Goal: Information Seeking & Learning: Learn about a topic

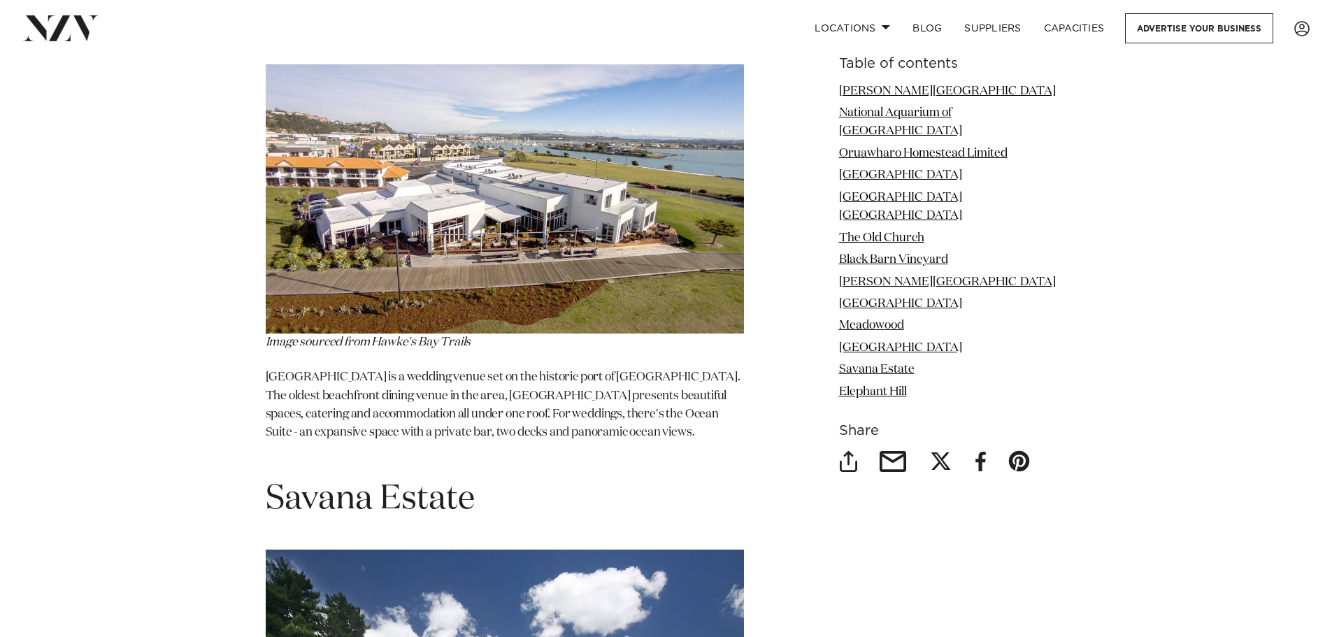
scroll to position [7272, 0]
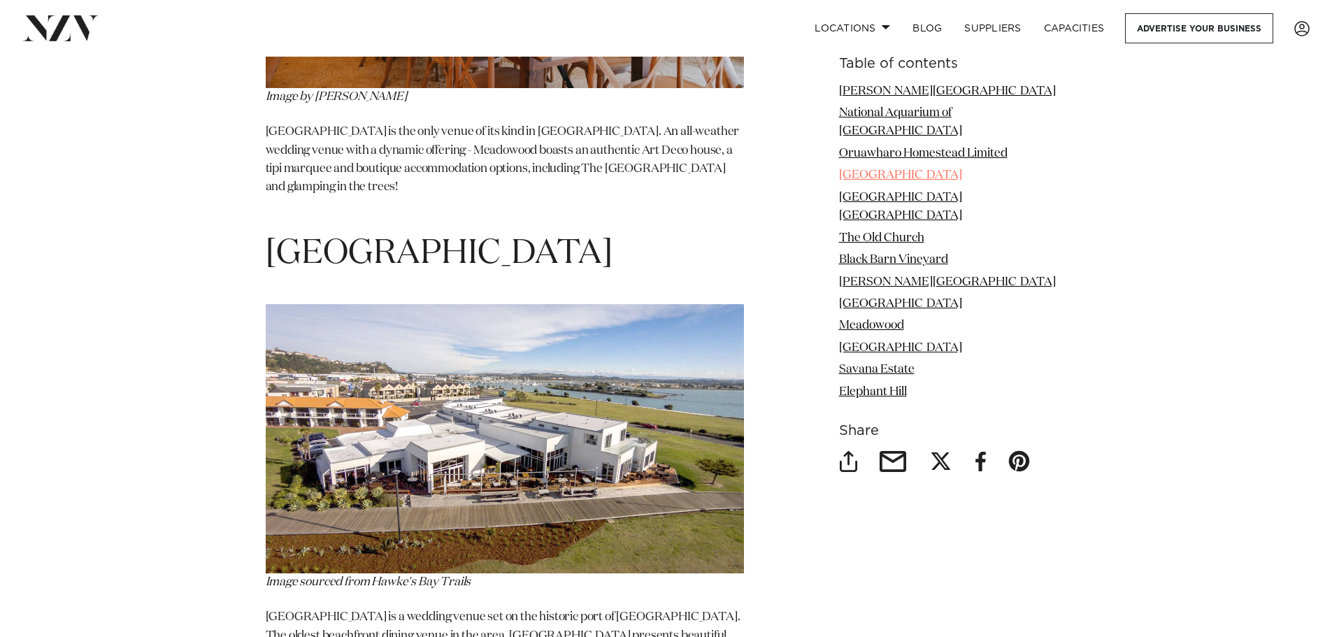
click at [904, 170] on link "[GEOGRAPHIC_DATA]" at bounding box center [900, 176] width 123 height 12
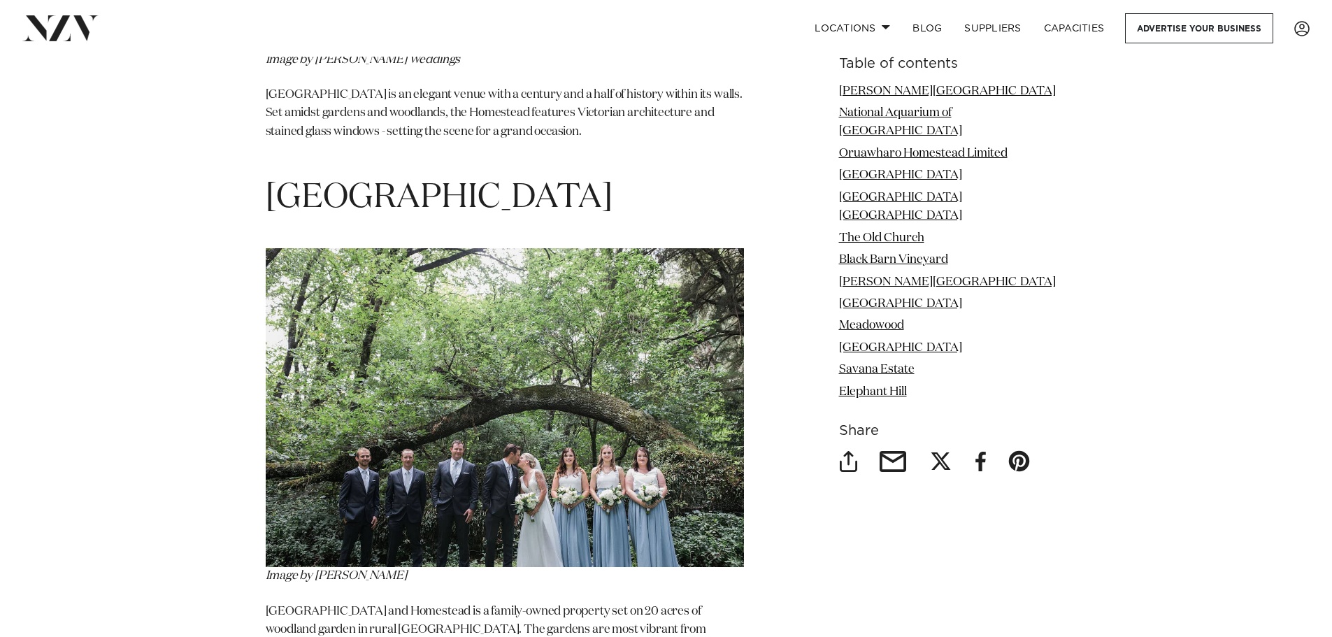
scroll to position [3381, 0]
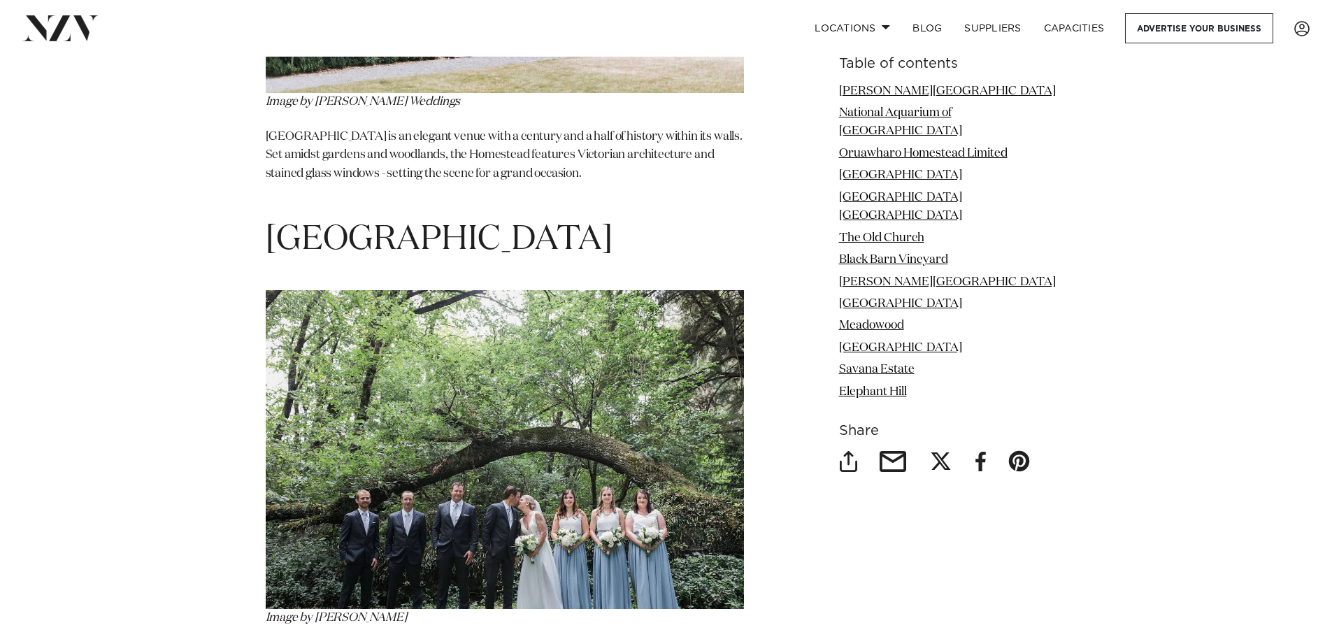
click at [425, 397] on img at bounding box center [505, 449] width 478 height 319
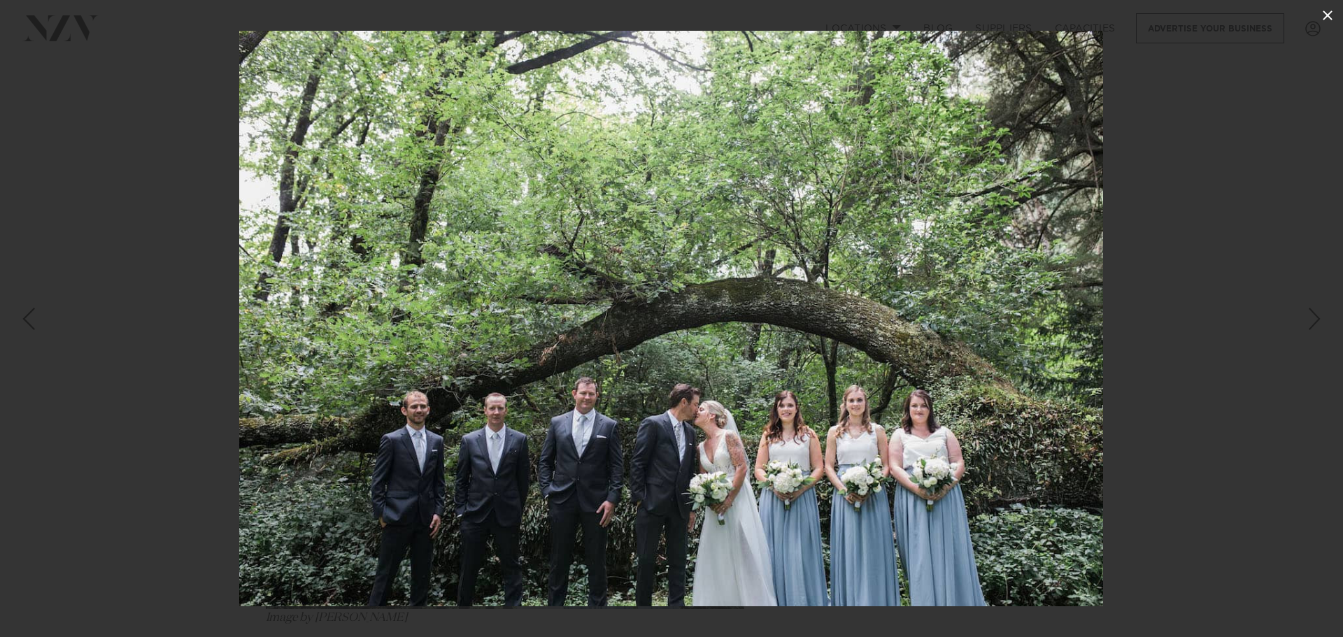
click at [1329, 13] on icon at bounding box center [1327, 15] width 10 height 10
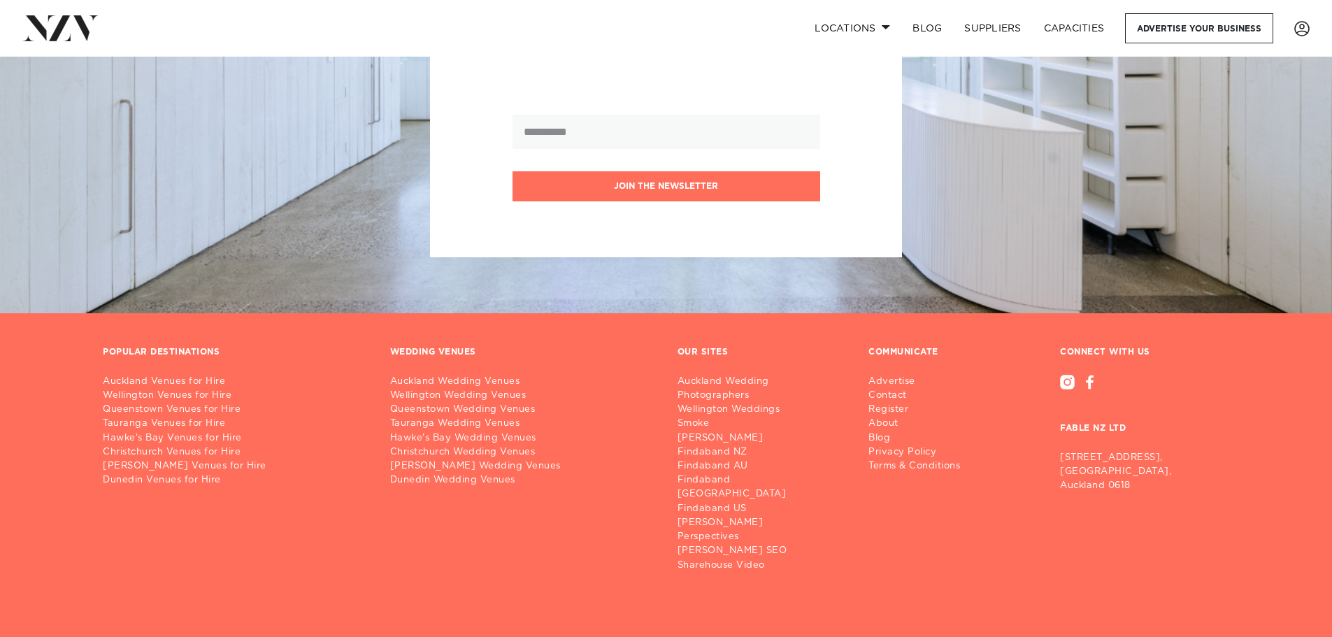
scroll to position [2687, 0]
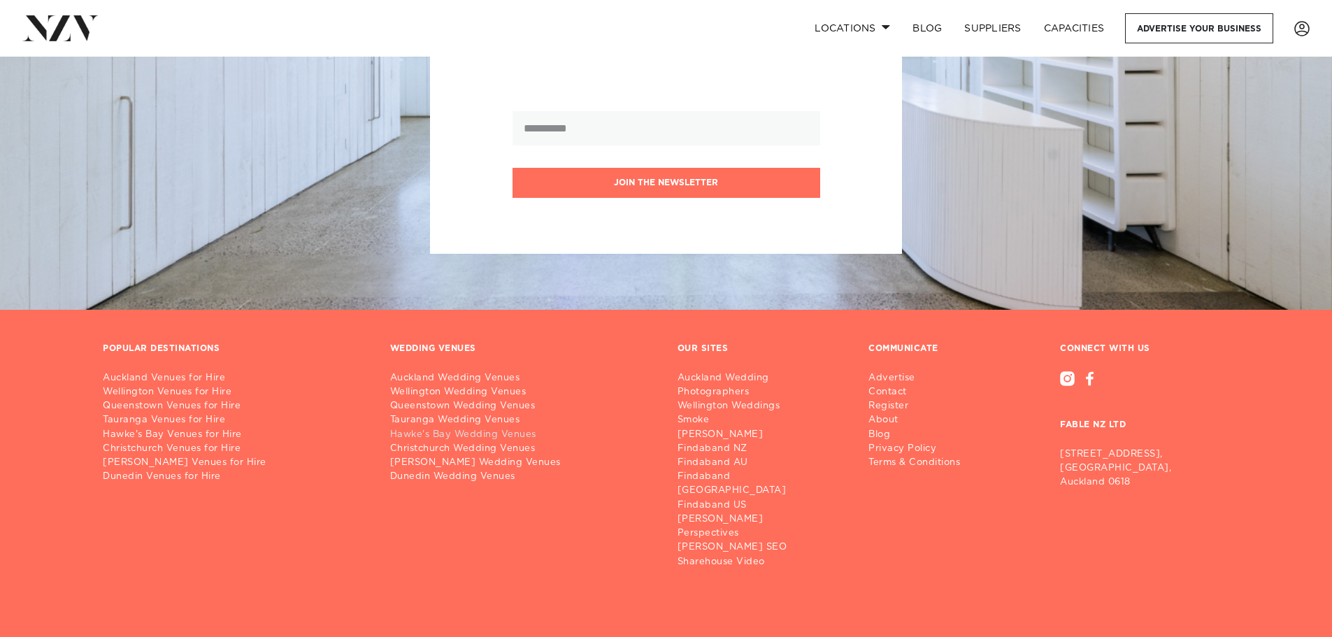
click at [472, 428] on link "Hawke's Bay Wedding Venues" at bounding box center [522, 435] width 265 height 14
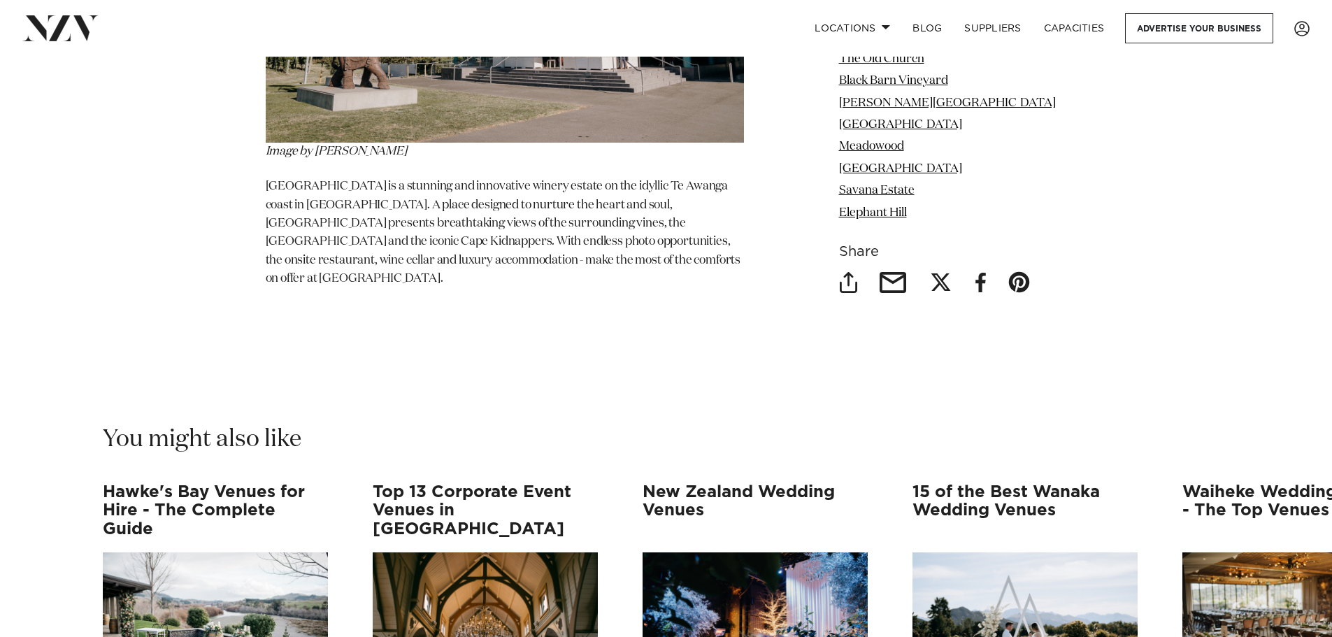
scroll to position [8811, 0]
